Goal: Task Accomplishment & Management: Use online tool/utility

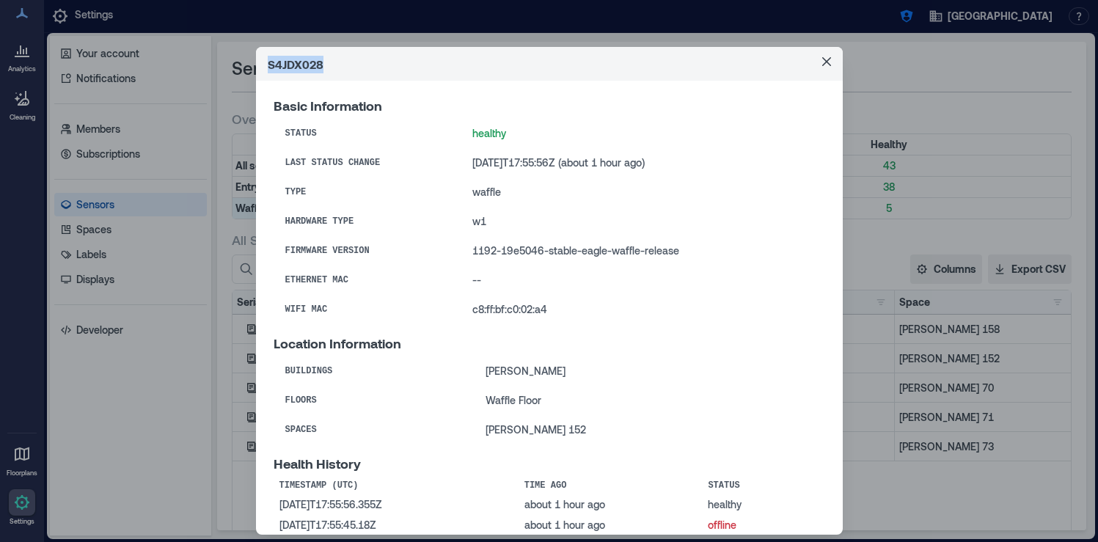
scroll to position [3218, 0]
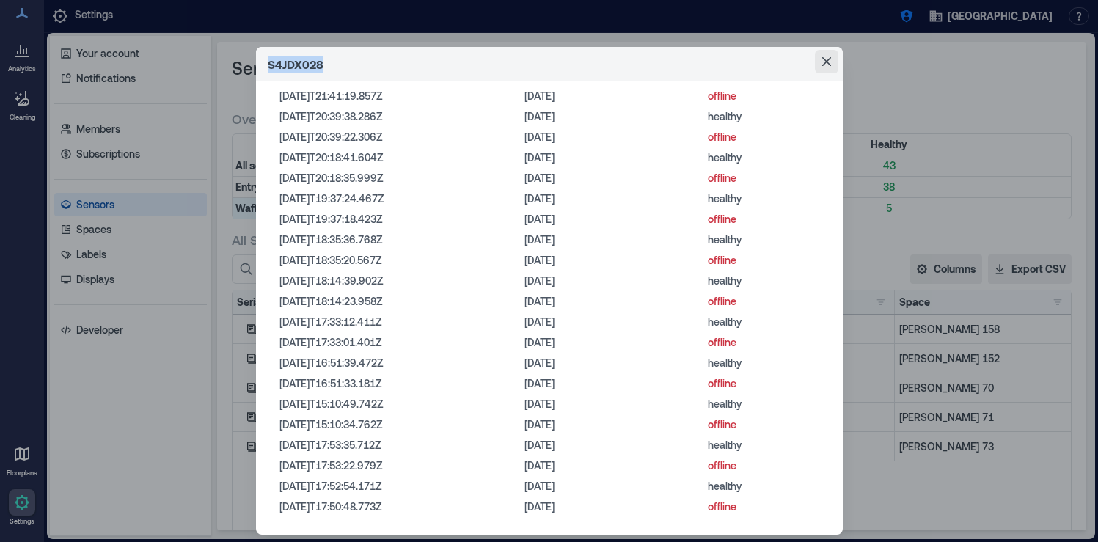
click at [822, 59] on icon "Close" at bounding box center [826, 61] width 9 height 9
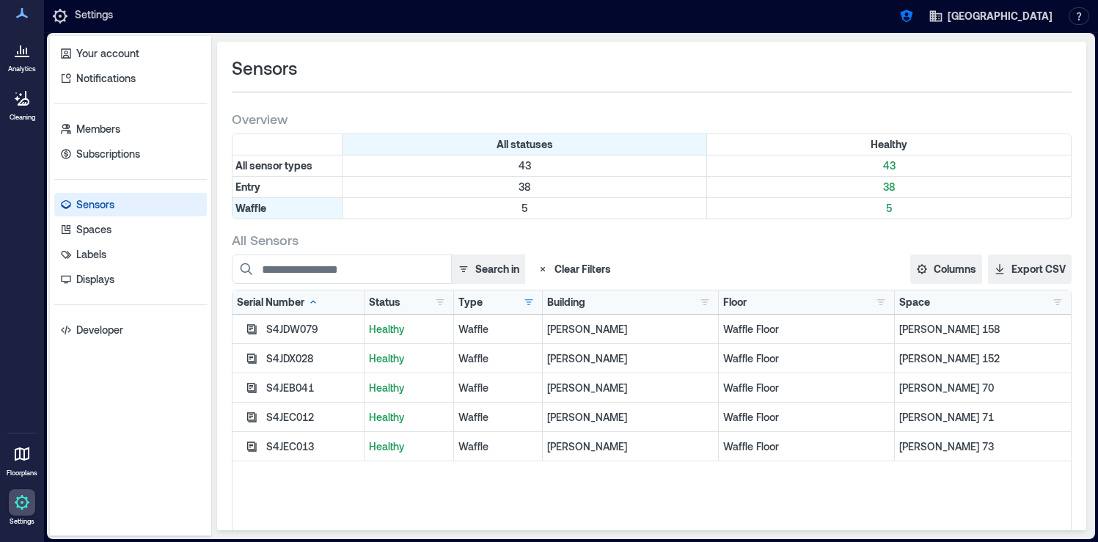
click at [305, 326] on div "S4JDW079" at bounding box center [312, 329] width 93 height 15
copy div "S4JDW079"
click at [298, 355] on div "S4JDX028" at bounding box center [312, 358] width 93 height 15
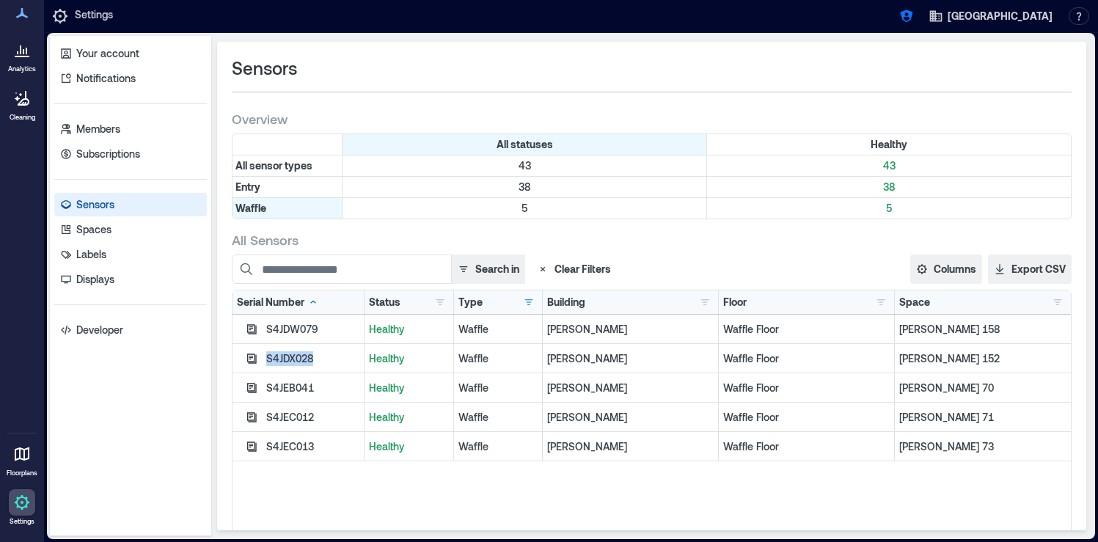
copy div "S4JDX028"
click at [296, 387] on div "S4JEB041" at bounding box center [312, 388] width 93 height 15
copy div "S4JEB041"
click at [301, 421] on div "S4JEC012" at bounding box center [312, 417] width 93 height 15
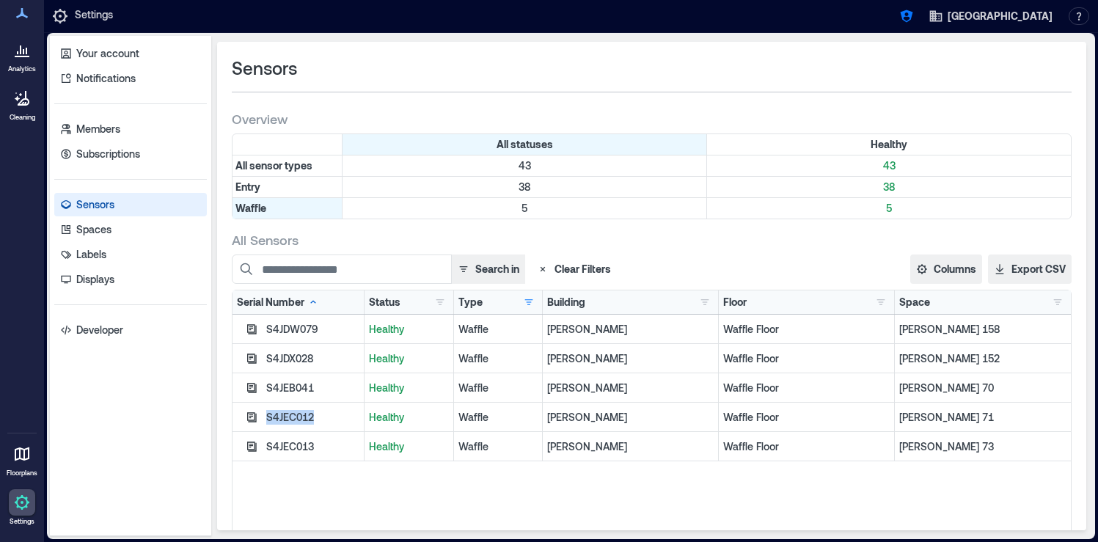
click at [301, 421] on div "S4JEC012" at bounding box center [312, 417] width 93 height 15
copy div "S4JEC012"
click at [301, 450] on div "S4JEC013" at bounding box center [312, 446] width 93 height 15
copy div "S4JEC013"
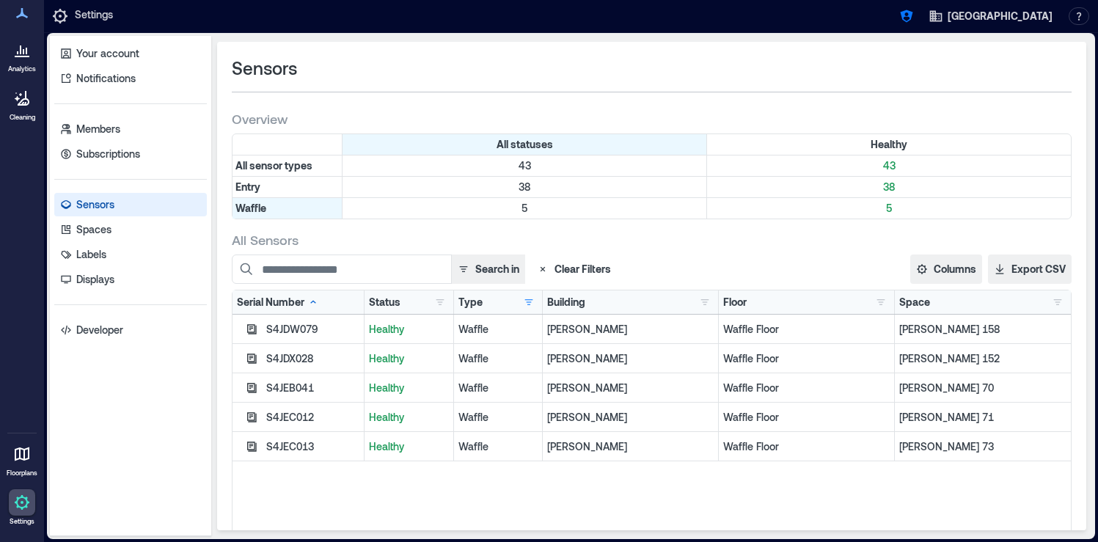
click at [351, 482] on div "S4JDW079 Healthy Waffle Baker Waffle Floor Baker 158 S4JDX028 Healthy Waffle Ba…" at bounding box center [651, 498] width 838 height 367
click at [914, 15] on icon "button" at bounding box center [906, 16] width 15 height 15
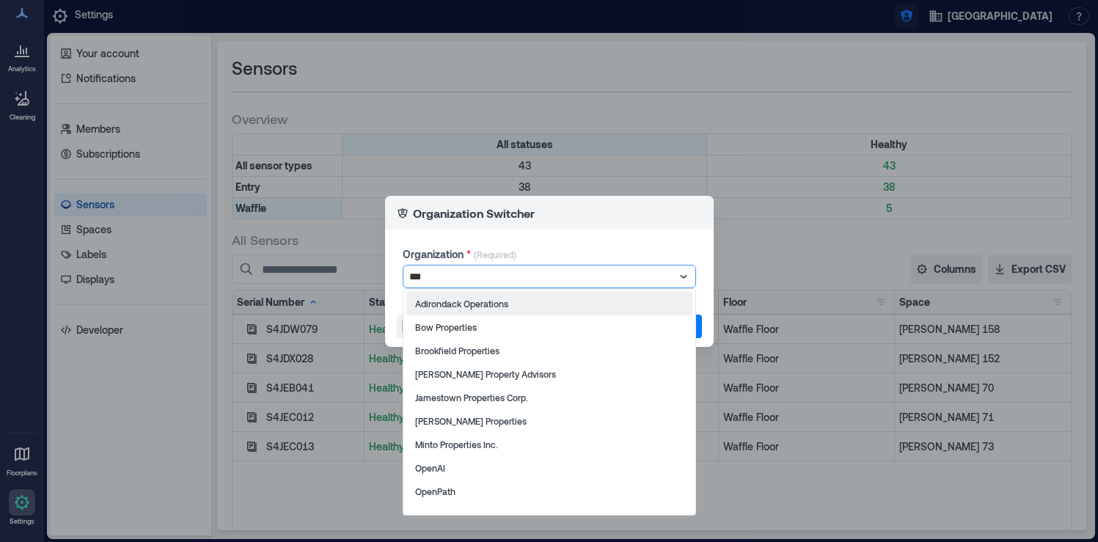
type input "****"
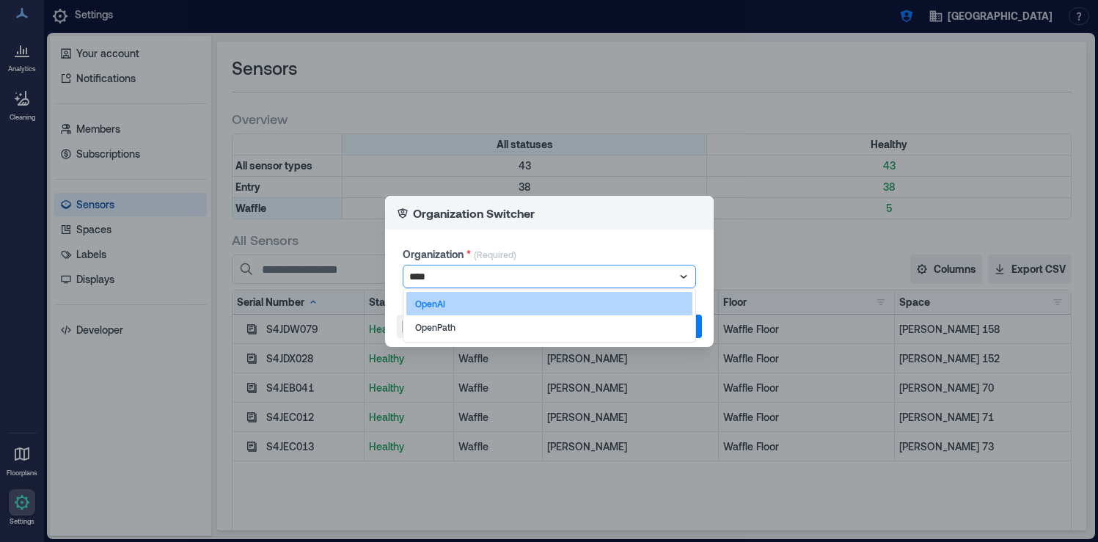
click at [629, 300] on div "OpenAI" at bounding box center [549, 303] width 286 height 23
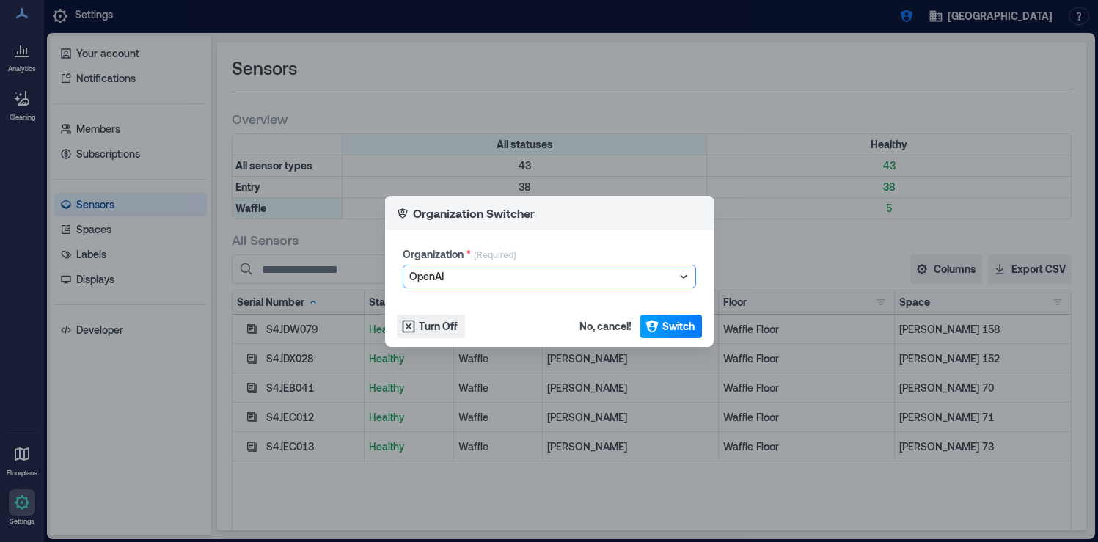
click at [683, 326] on span "Switch" at bounding box center [678, 326] width 32 height 15
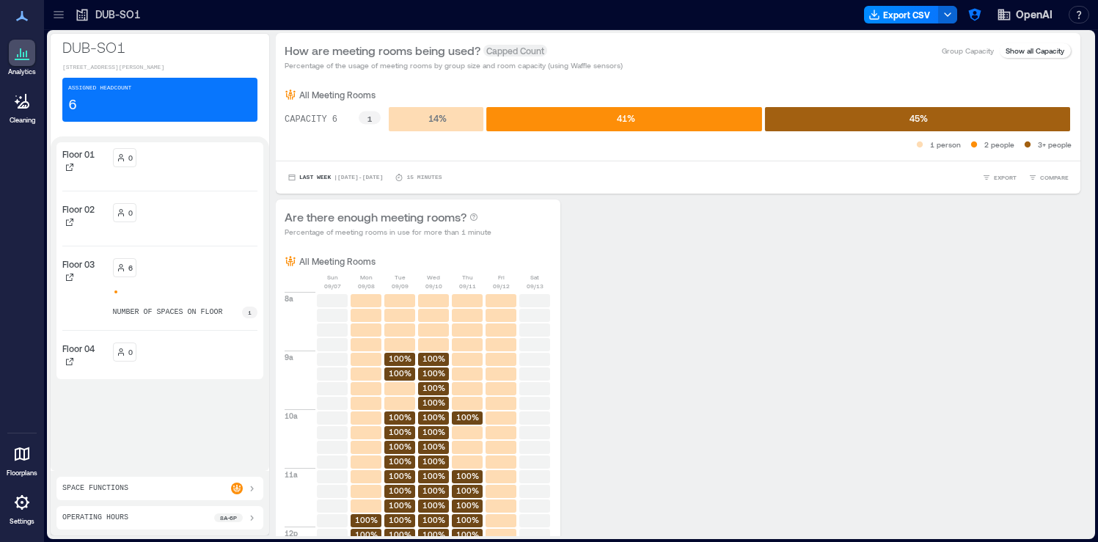
click at [56, 15] on icon at bounding box center [59, 14] width 10 height 1
